Goal: Task Accomplishment & Management: Use online tool/utility

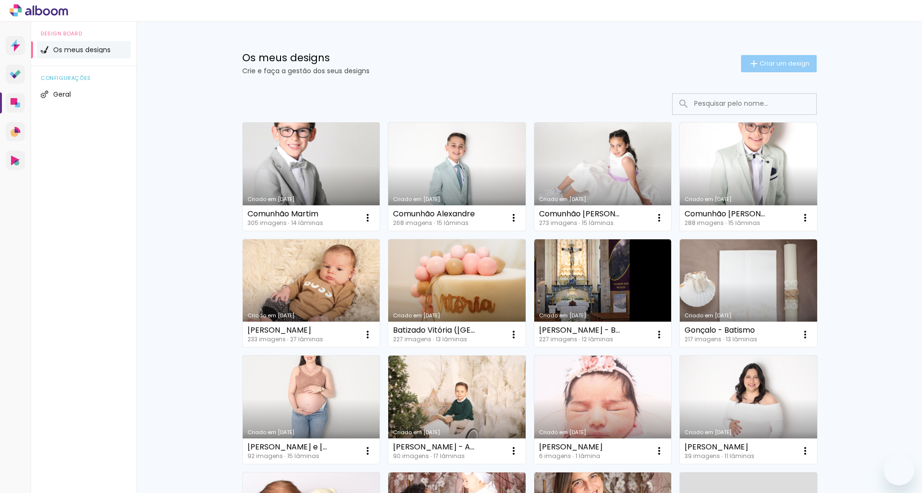
click at [774, 66] on span "Criar um design" at bounding box center [785, 63] width 50 height 6
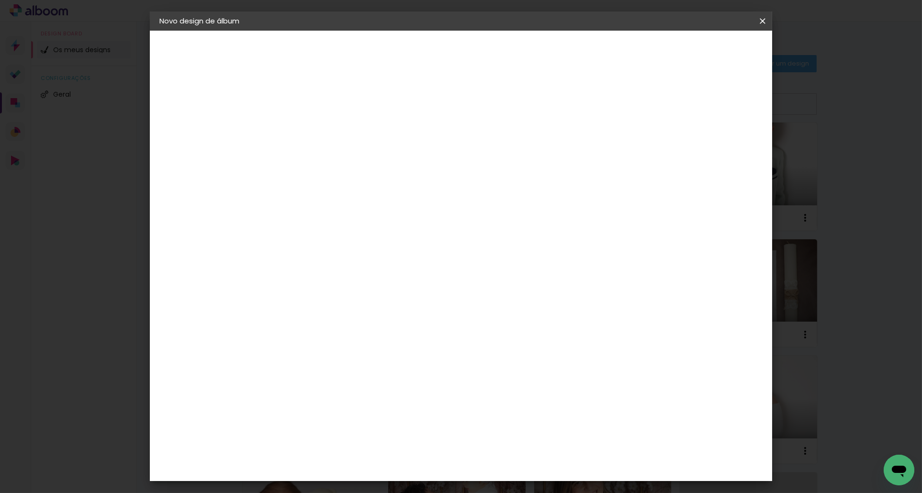
click at [316, 134] on input at bounding box center [316, 128] width 0 height 15
type input "CAROLINA COMUNHÃO"
type paper-input "CAROLINA COMUNHÃO"
click at [0, 0] on slot "Avançar" at bounding box center [0, 0] width 0 height 0
click at [302, 225] on paper-listbox "D DreambooksPro F Floricolor" at bounding box center [331, 227] width 84 height 69
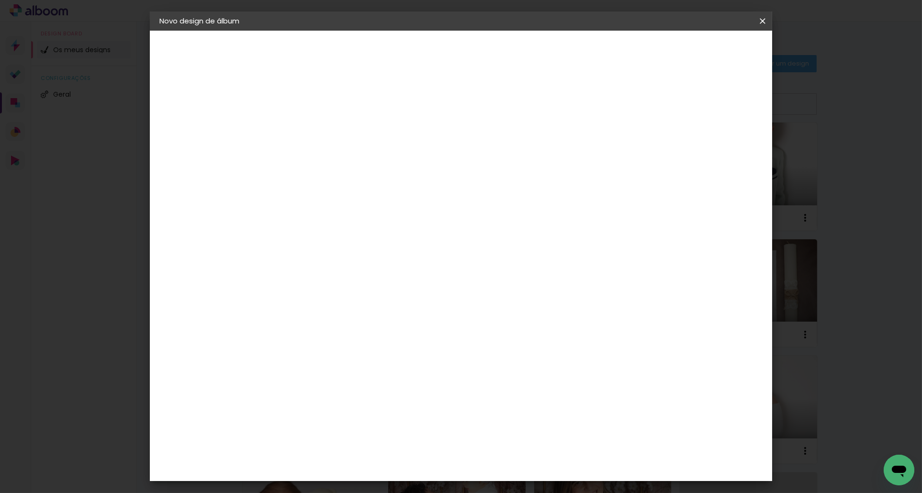
drag, startPoint x: 308, startPoint y: 221, endPoint x: 379, endPoint y: 186, distance: 79.0
click at [307, 221] on paper-item "DreambooksPro" at bounding box center [331, 216] width 84 height 21
click at [0, 0] on slot "Avançar" at bounding box center [0, 0] width 0 height 0
click at [353, 159] on input "text" at bounding box center [334, 166] width 37 height 15
click at [491, 157] on paper-item "Álbum" at bounding box center [524, 158] width 192 height 19
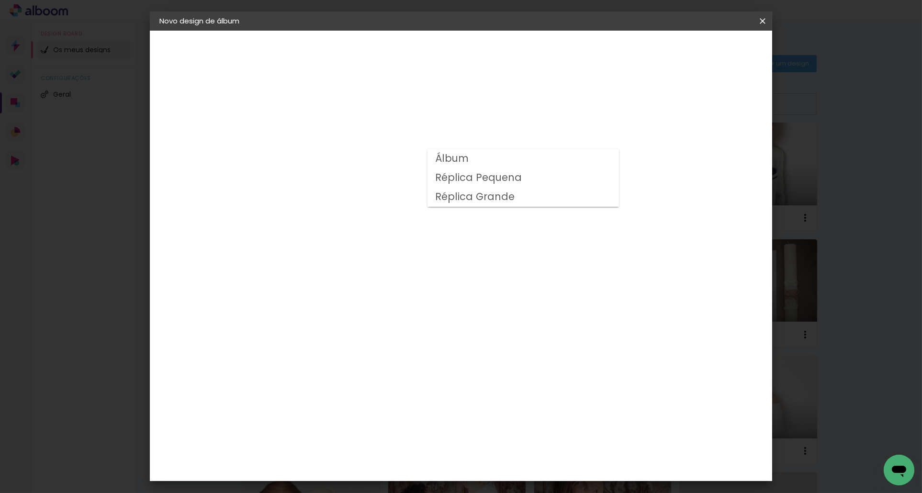
type input "Álbum"
click at [381, 454] on span "25 × 25" at bounding box center [358, 464] width 45 height 20
click at [0, 0] on slot "Avançar" at bounding box center [0, 0] width 0 height 0
click at [710, 52] on span "Iniciar design" at bounding box center [689, 50] width 44 height 7
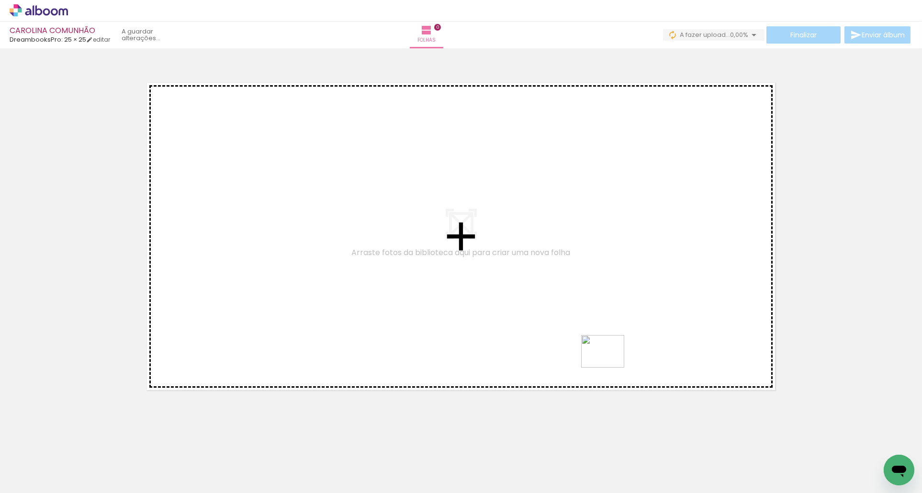
drag, startPoint x: 590, startPoint y: 455, endPoint x: 610, endPoint y: 364, distance: 93.1
click at [610, 364] on quentale-workspace at bounding box center [461, 246] width 922 height 493
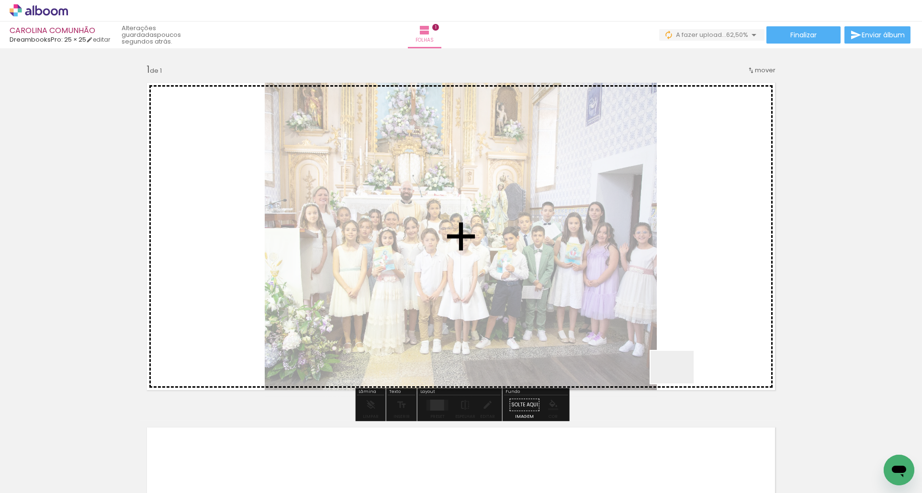
drag, startPoint x: 610, startPoint y: 428, endPoint x: 686, endPoint y: 371, distance: 95.1
click at [685, 371] on quentale-workspace at bounding box center [461, 246] width 922 height 493
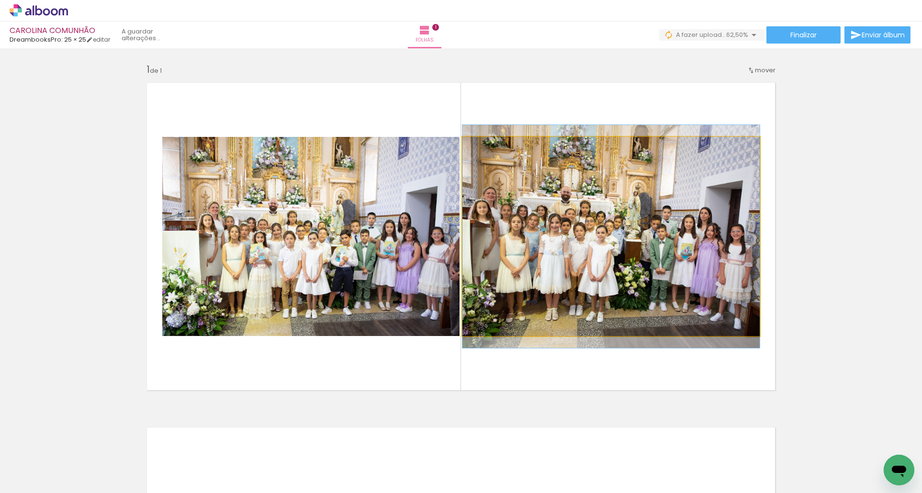
click at [573, 264] on quentale-photo at bounding box center [611, 236] width 297 height 199
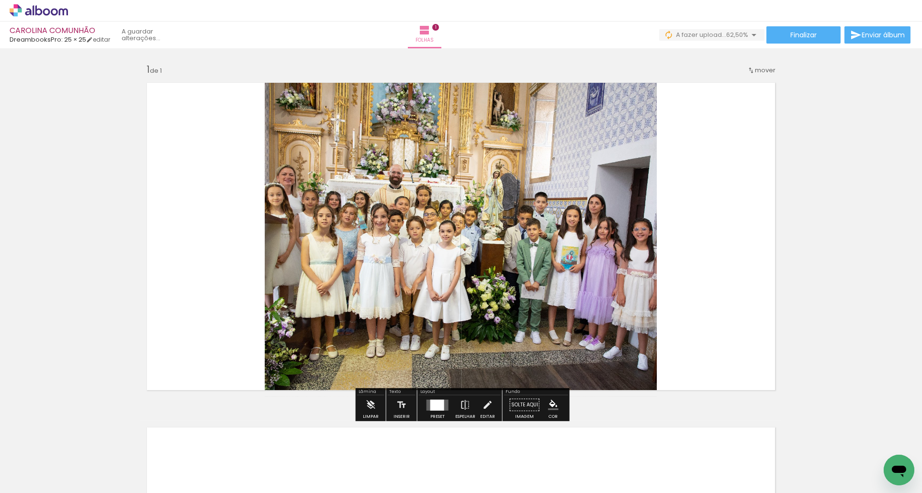
drag, startPoint x: 242, startPoint y: 243, endPoint x: 98, endPoint y: 254, distance: 144.5
click at [98, 254] on div "Inserir folha 1 de 1" at bounding box center [461, 397] width 922 height 690
